Goal: Task Accomplishment & Management: Use online tool/utility

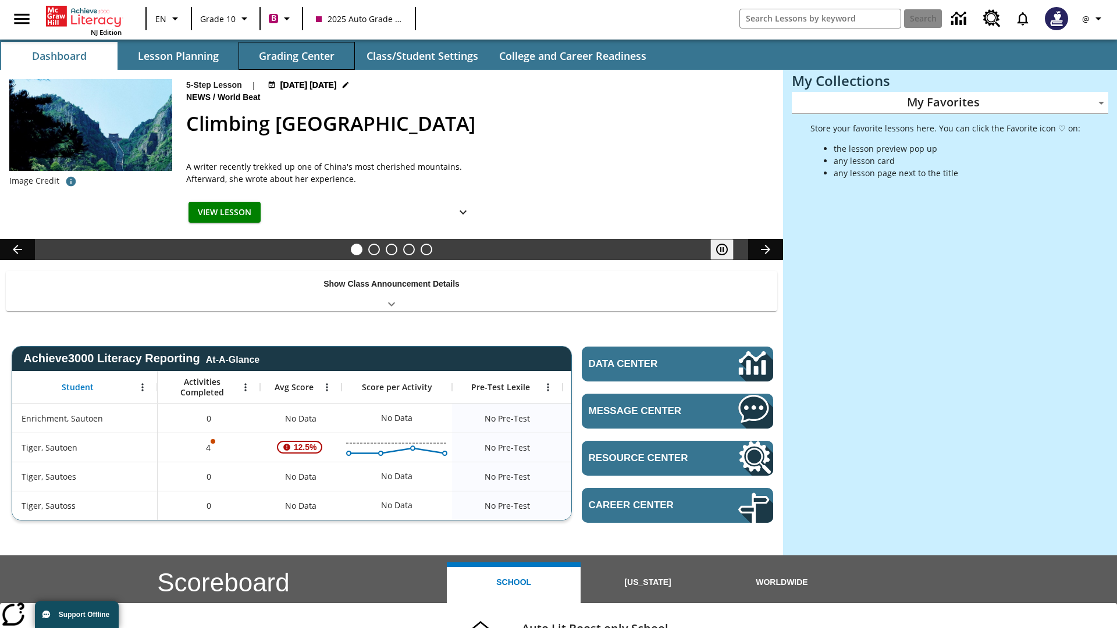
click at [297, 56] on button "Grading Center" at bounding box center [296, 56] width 116 height 28
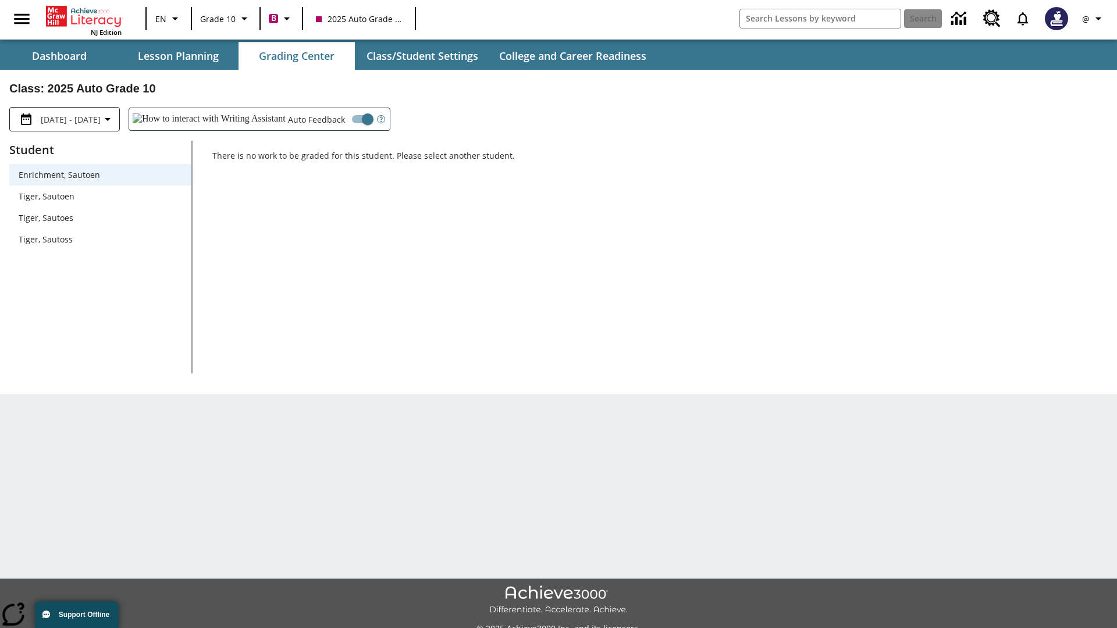
click at [100, 196] on span "Tiger, Sautoen" at bounding box center [100, 196] width 163 height 12
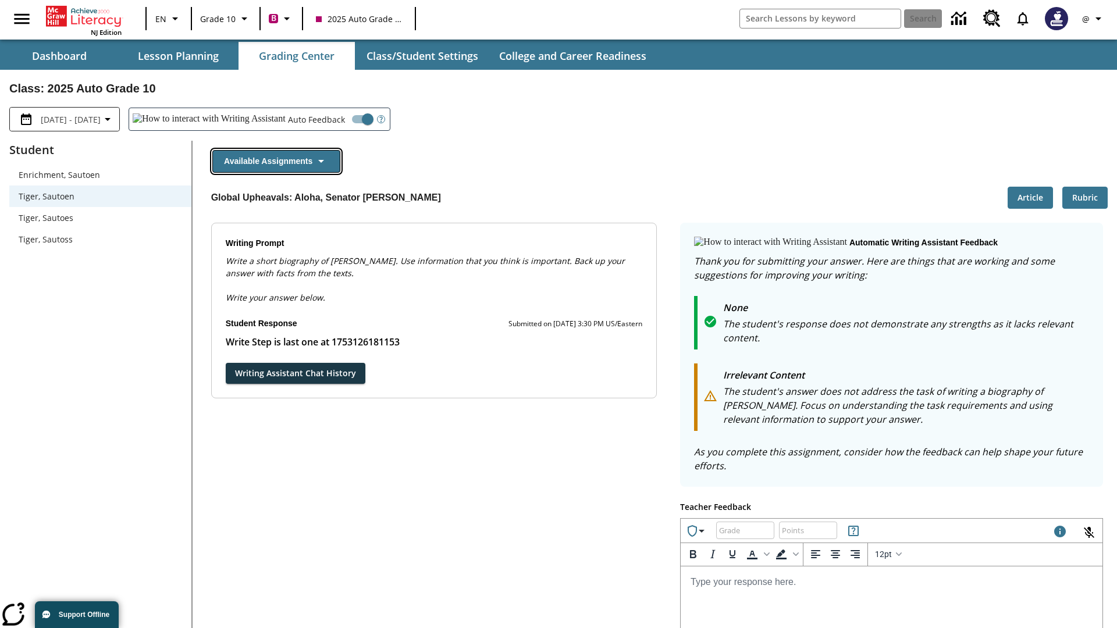
click at [276, 161] on button "Available Assignments" at bounding box center [276, 161] width 128 height 23
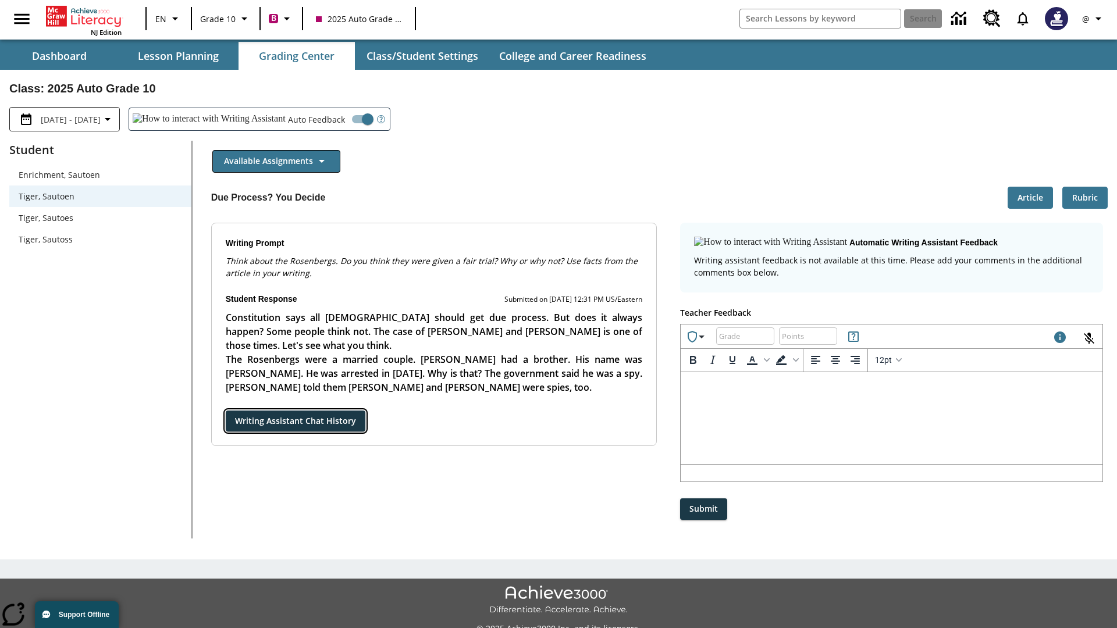
click at [226, 411] on button "Writing Assistant Chat History" at bounding box center [296, 422] width 140 height 22
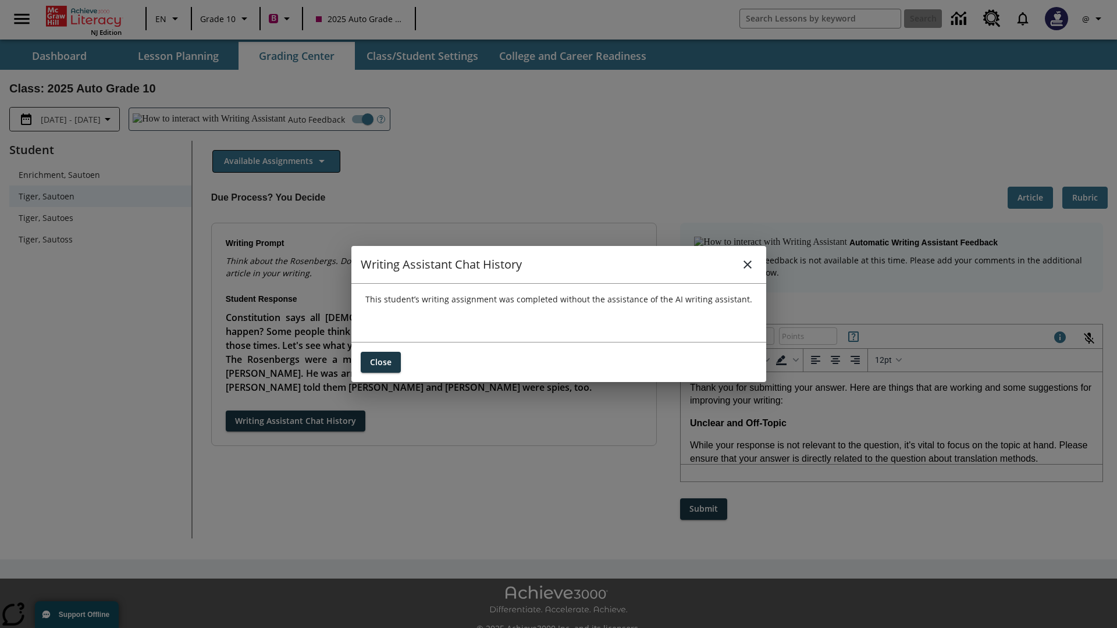
click at [747, 264] on icon "close" at bounding box center [747, 265] width 8 height 8
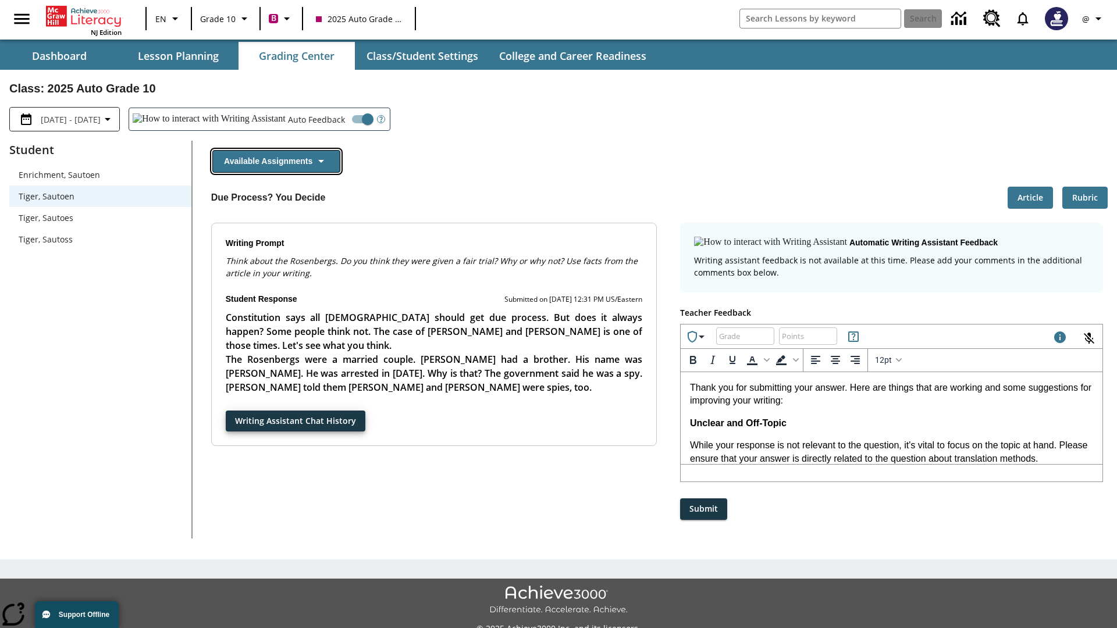
click at [276, 161] on button "Available Assignments" at bounding box center [276, 161] width 128 height 23
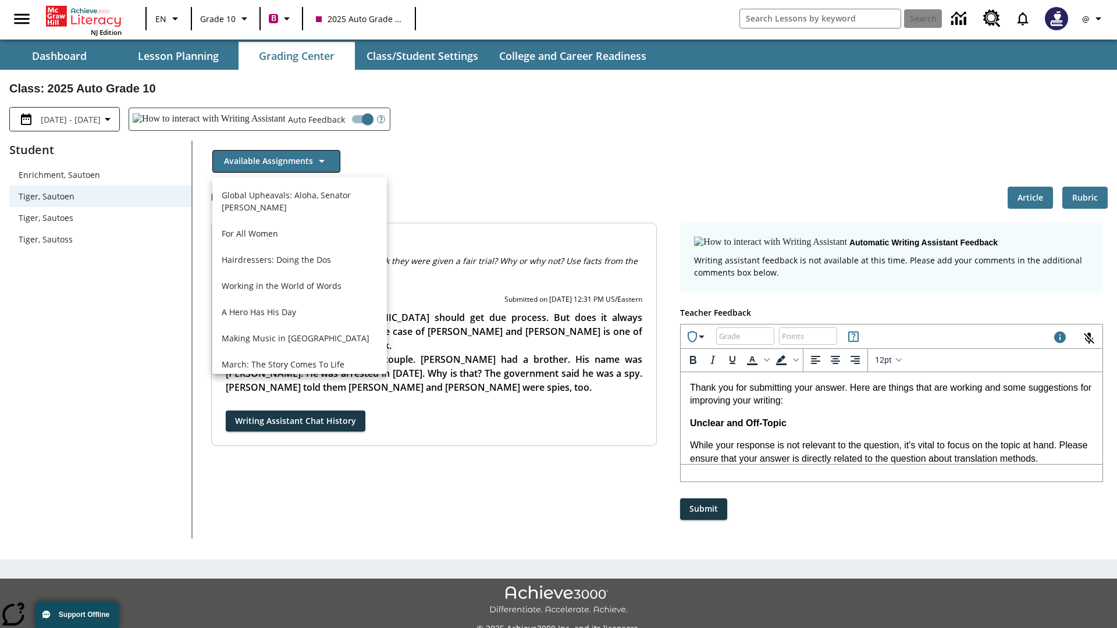
scroll to position [835, 0]
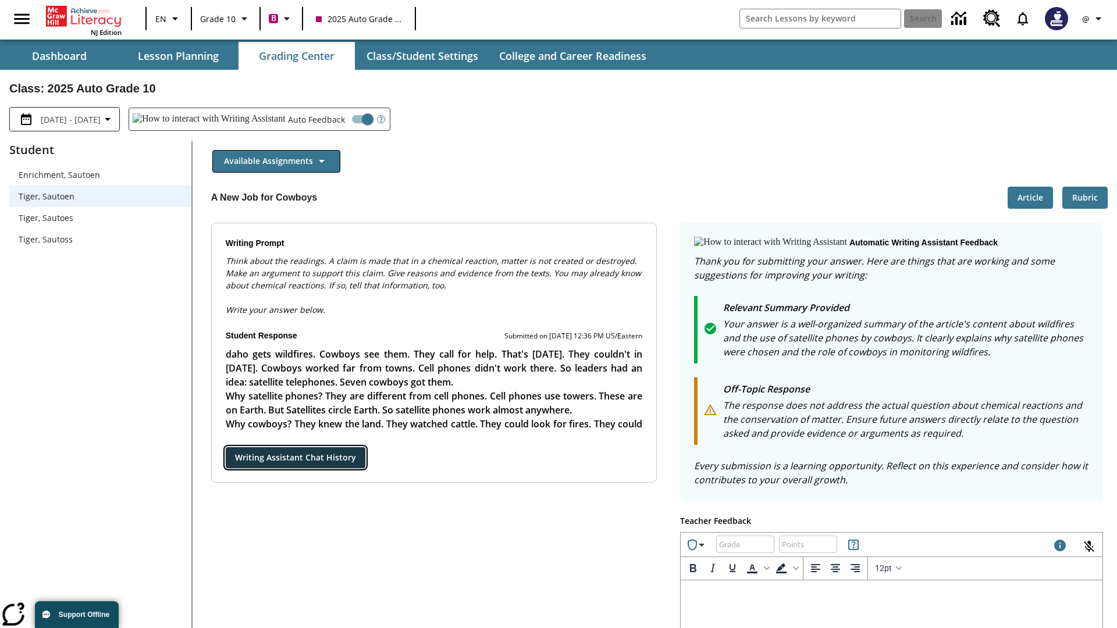
click at [226, 447] on button "Writing Assistant Chat History" at bounding box center [296, 458] width 140 height 22
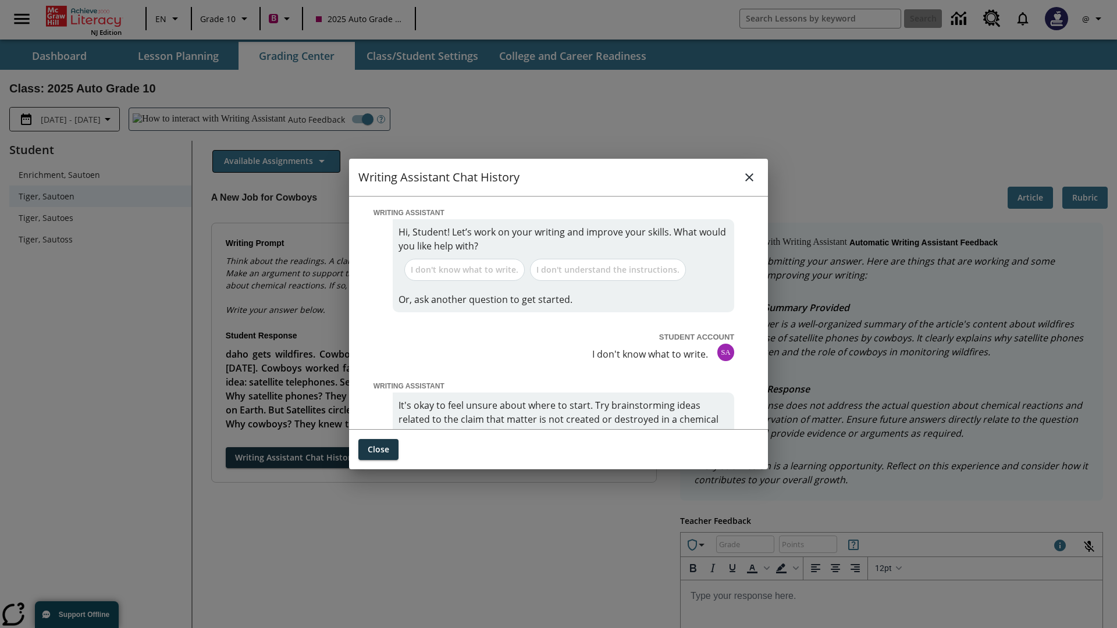
scroll to position [0, 0]
